Goal: Navigation & Orientation: Find specific page/section

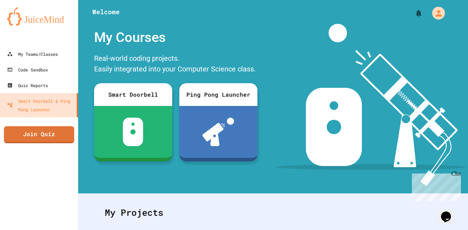
scroll to position [2, 0]
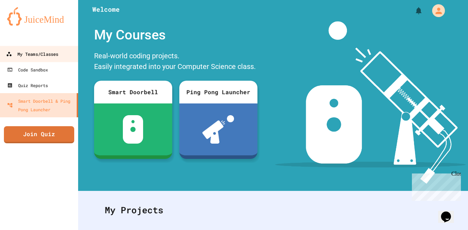
click at [50, 54] on div "My Teams/Classes" at bounding box center [32, 54] width 52 height 9
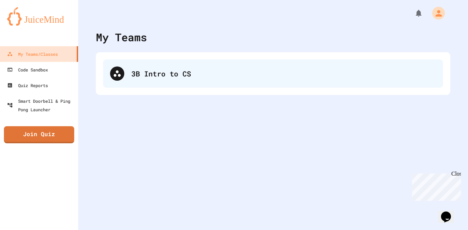
click at [115, 70] on icon at bounding box center [117, 73] width 9 height 9
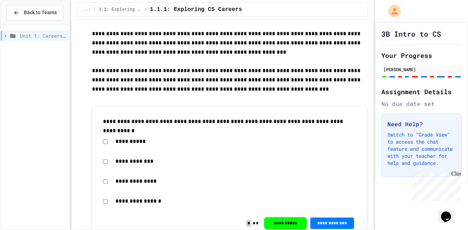
scroll to position [33, 0]
click at [250, 71] on p "**********" at bounding box center [229, 80] width 275 height 28
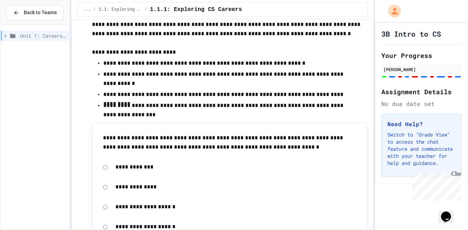
scroll to position [582, 0]
